Goal: Book appointment/travel/reservation

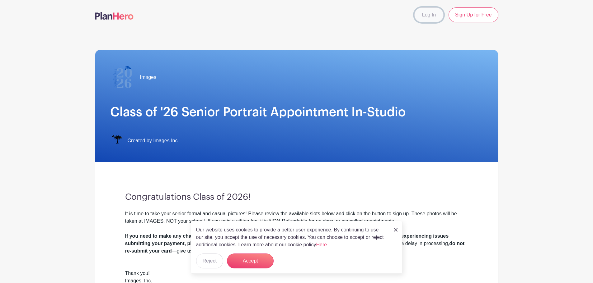
click at [434, 17] on link "Log In" at bounding box center [428, 14] width 29 height 15
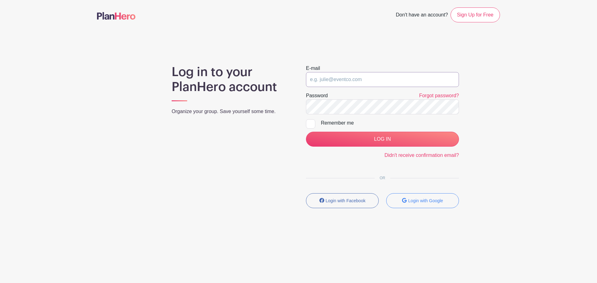
click at [346, 82] on input "email" at bounding box center [382, 79] width 153 height 15
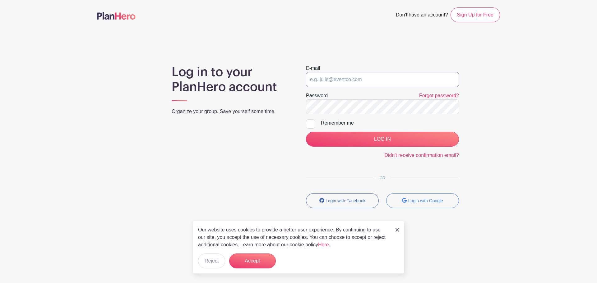
type input "saycheeze@images-sc.com"
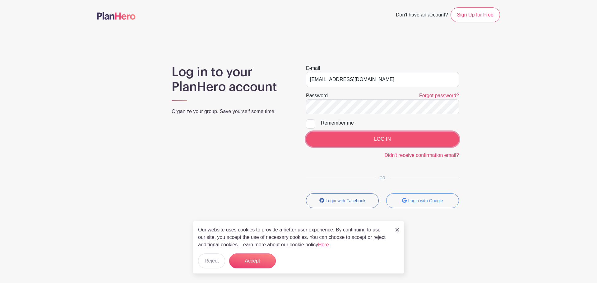
click at [334, 138] on input "LOG IN" at bounding box center [382, 139] width 153 height 15
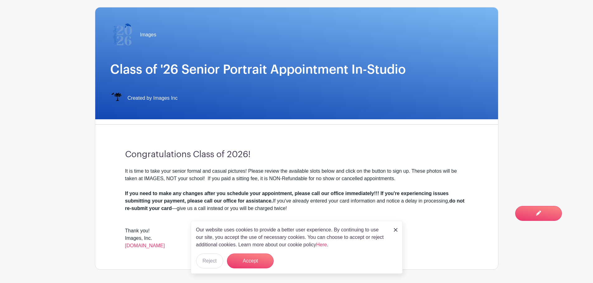
scroll to position [93, 0]
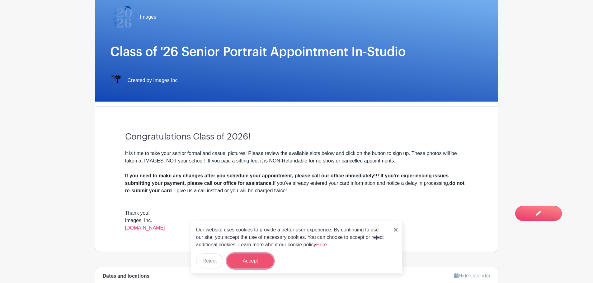
click at [248, 263] on button "Accept" at bounding box center [250, 261] width 47 height 15
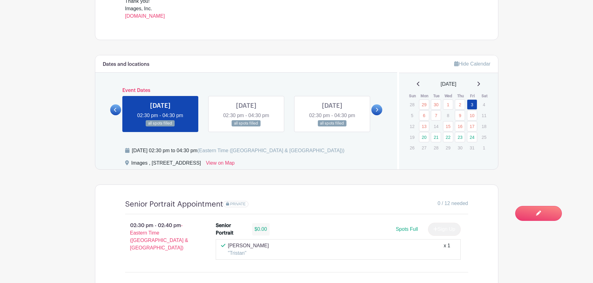
scroll to position [311, 0]
